Goal: Task Accomplishment & Management: Complete application form

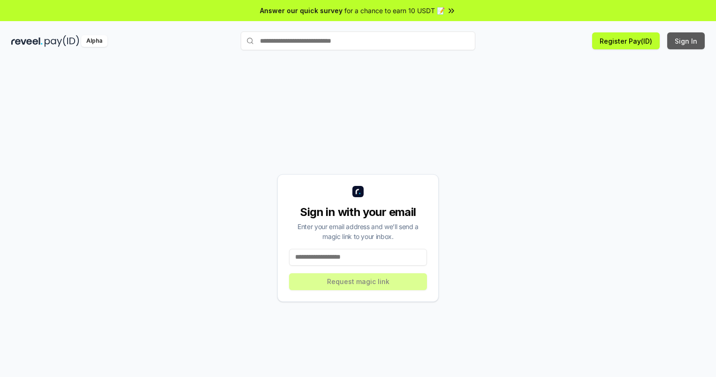
click at [686, 41] on button "Sign In" at bounding box center [686, 40] width 38 height 17
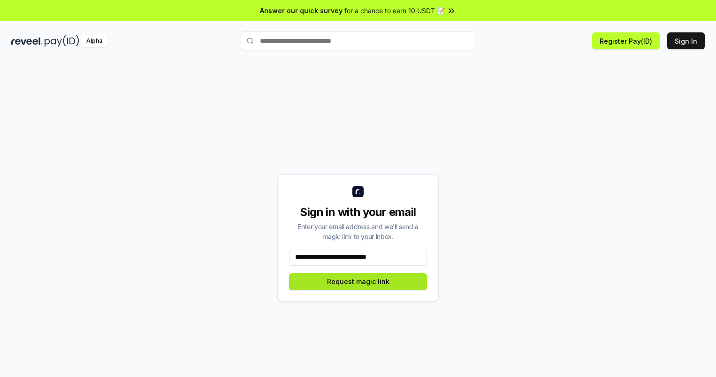
type input "**********"
click at [358, 281] on button "Request magic link" at bounding box center [358, 281] width 138 height 17
